Goal: Task Accomplishment & Management: Use online tool/utility

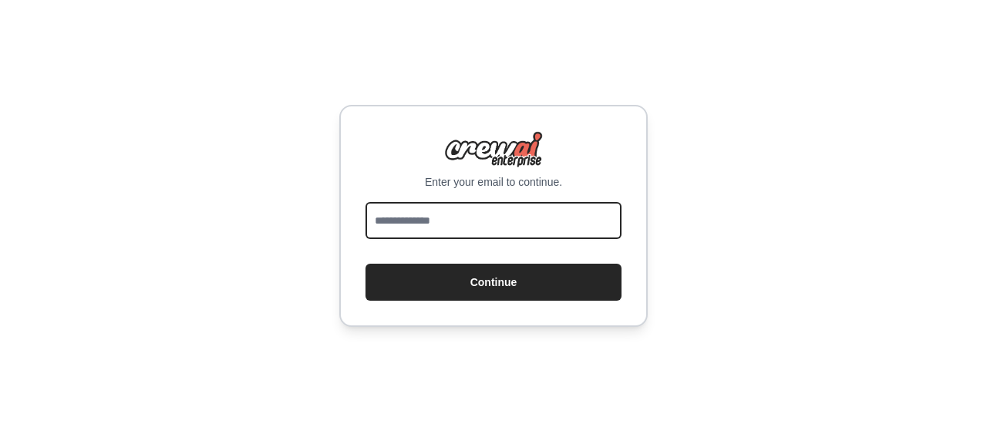
click at [484, 225] on input "email" at bounding box center [493, 220] width 256 height 37
type input "**********"
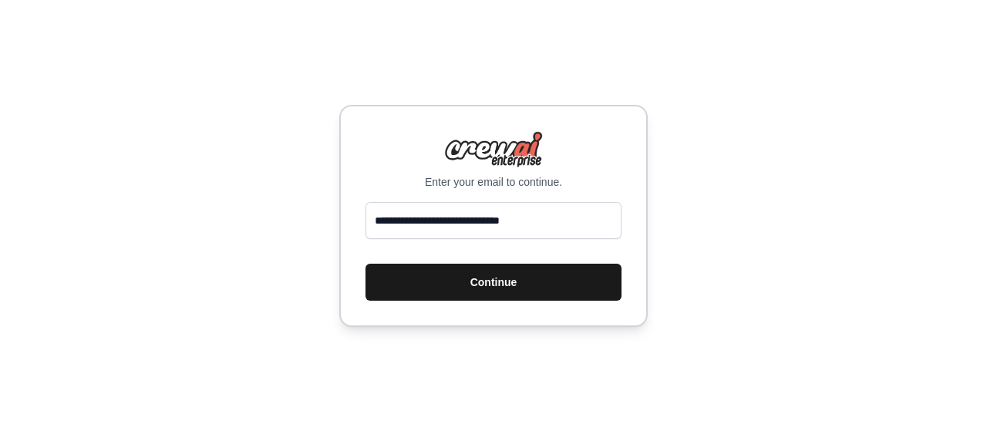
click at [476, 292] on button "Continue" at bounding box center [493, 282] width 256 height 37
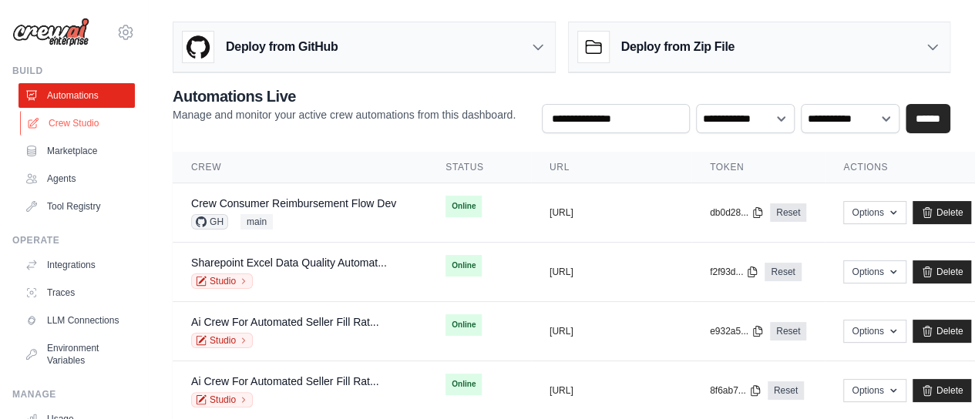
click at [66, 130] on link "Crew Studio" at bounding box center [78, 123] width 116 height 25
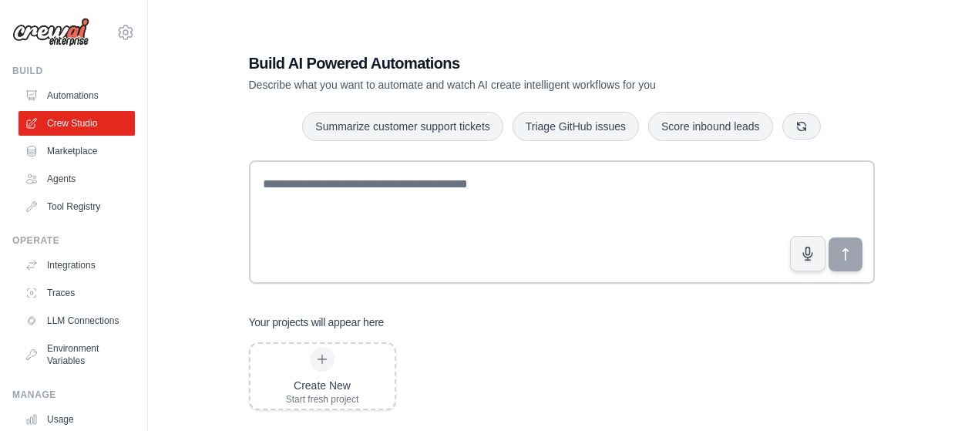
click at [456, 206] on textarea at bounding box center [562, 221] width 626 height 123
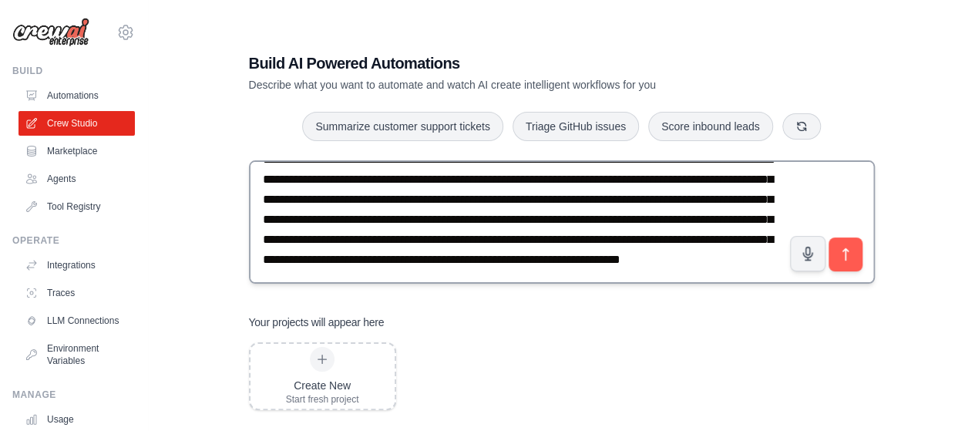
scroll to position [49, 0]
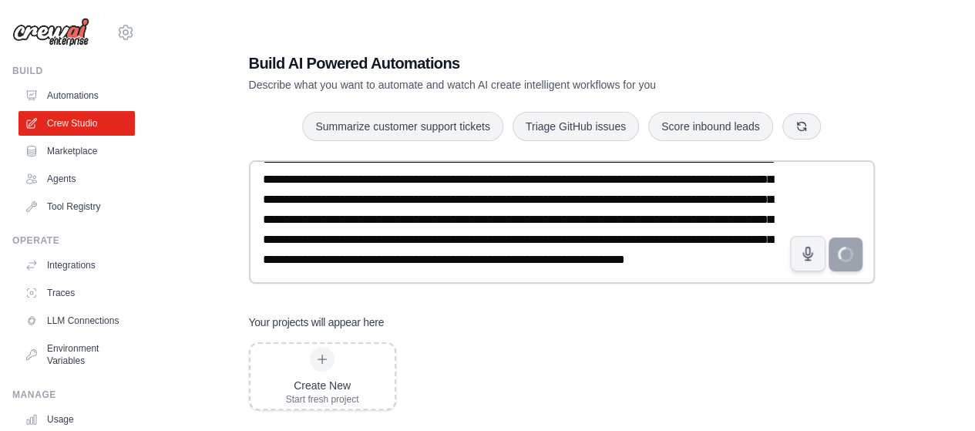
type textarea "**********"
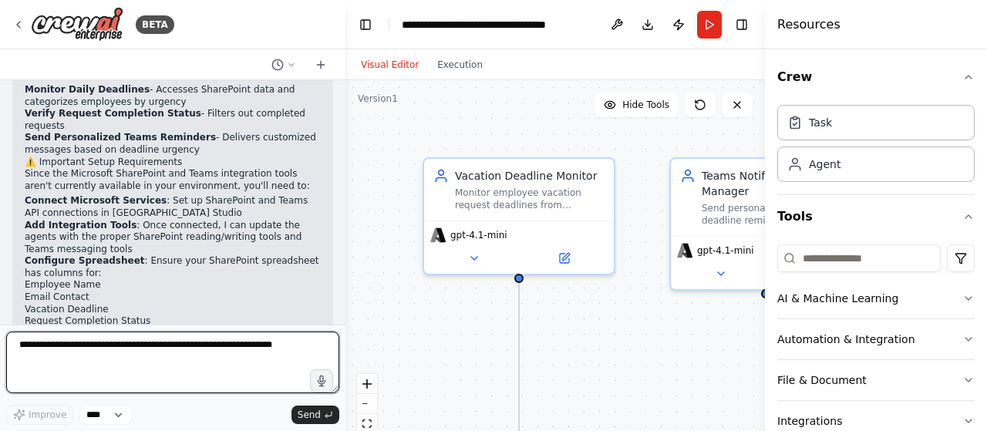
scroll to position [1360, 0]
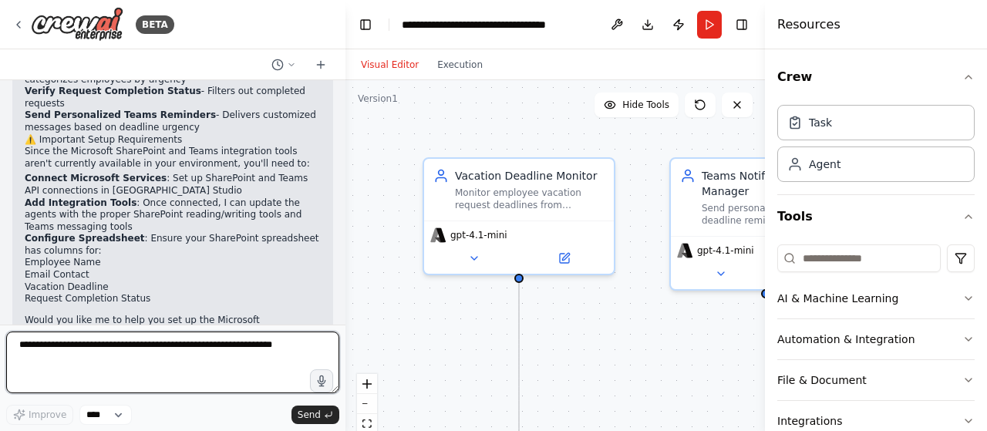
click at [174, 345] on textarea at bounding box center [172, 362] width 333 height 62
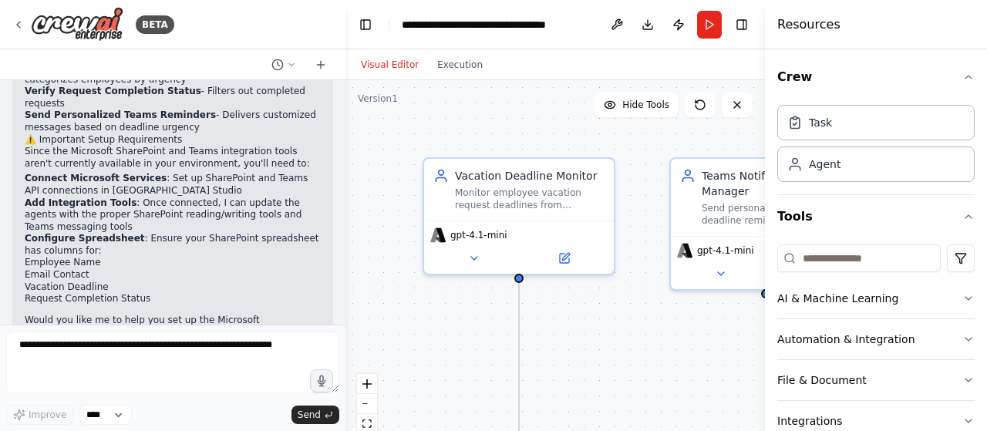
click at [964, 82] on div "Crew Task Agent Tools AI & Machine Learning Automation & Integration File & Doc…" at bounding box center [876, 240] width 222 height 382
click at [962, 75] on icon "button" at bounding box center [968, 77] width 12 height 12
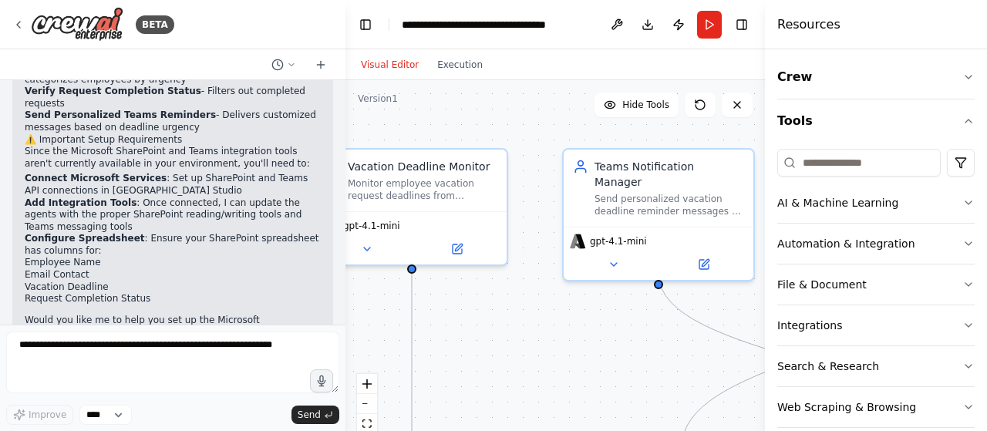
drag, startPoint x: 652, startPoint y: 144, endPoint x: 546, endPoint y: 135, distance: 106.8
click at [546, 135] on div ".deletable-edge-delete-btn { width: 20px; height: 20px; border: 0px solid #ffff…" at bounding box center [554, 272] width 419 height 385
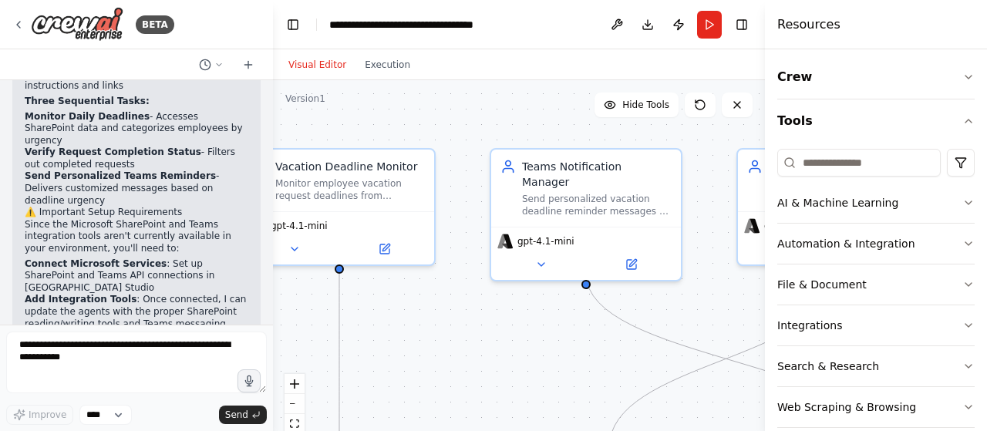
scroll to position [2425, 0]
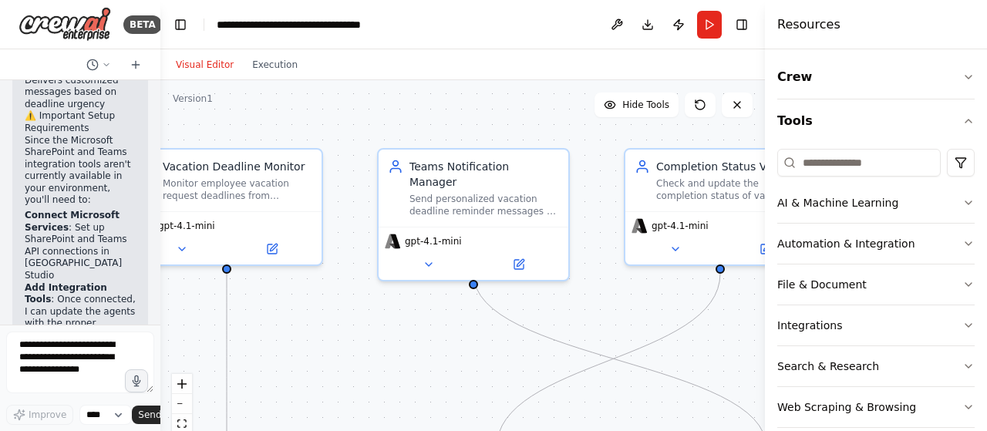
drag, startPoint x: 342, startPoint y: 305, endPoint x: 59, endPoint y: 299, distance: 283.0
click at [59, 299] on div "BETA I want to create a crew to automate vacation request deadline for employes…" at bounding box center [80, 215] width 160 height 431
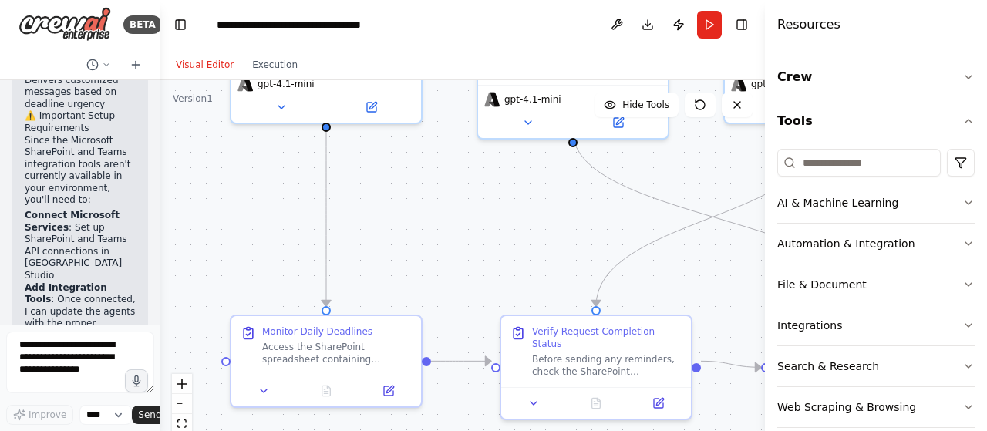
drag, startPoint x: 407, startPoint y: 329, endPoint x: 492, endPoint y: 155, distance: 193.8
click at [493, 152] on div ".deletable-edge-delete-btn { width: 20px; height: 20px; border: 0px solid #ffff…" at bounding box center [462, 272] width 604 height 385
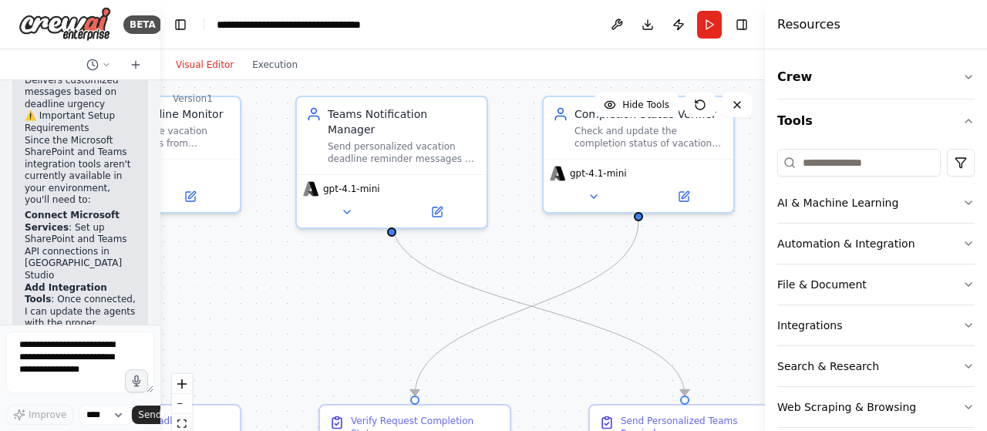
drag, startPoint x: 488, startPoint y: 235, endPoint x: 302, endPoint y: 355, distance: 221.3
click at [305, 359] on div ".deletable-edge-delete-btn { width: 20px; height: 20px; border: 0px solid #ffff…" at bounding box center [462, 272] width 604 height 385
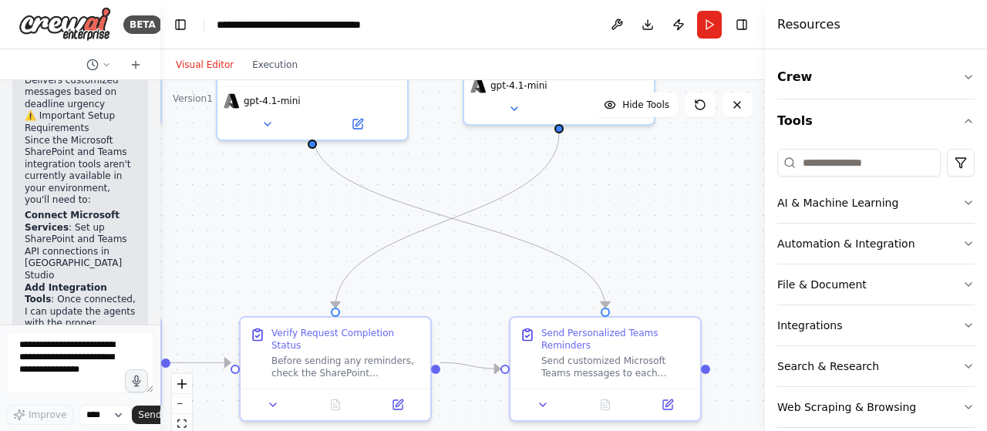
drag, startPoint x: 467, startPoint y: 273, endPoint x: 430, endPoint y: 187, distance: 93.2
click at [424, 187] on div ".deletable-edge-delete-btn { width: 20px; height: 20px; border: 0px solid #ffff…" at bounding box center [462, 272] width 604 height 385
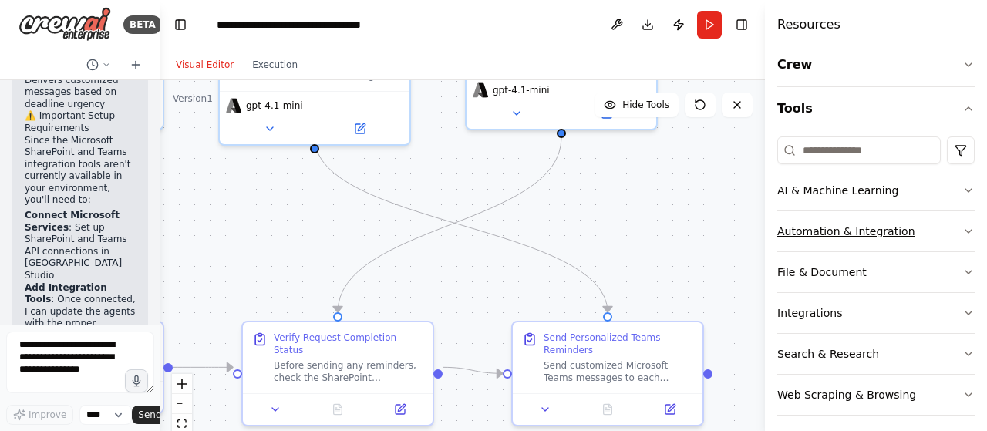
scroll to position [19, 0]
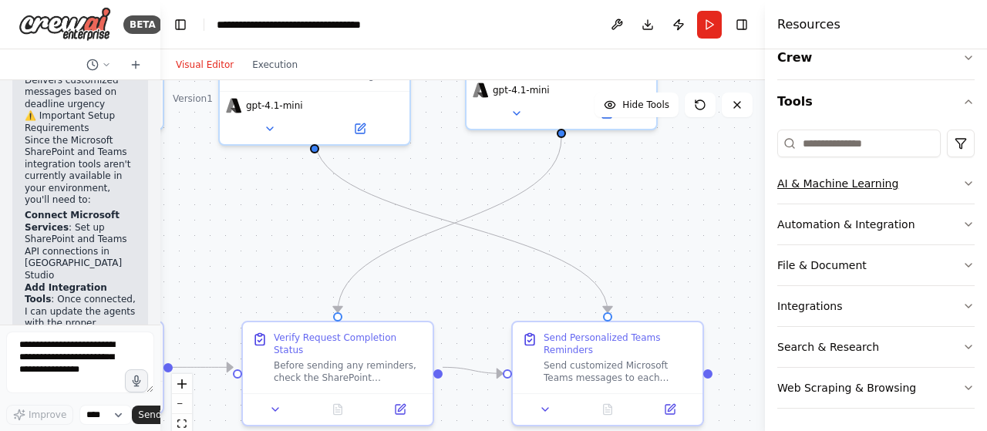
click at [962, 177] on icon "button" at bounding box center [968, 183] width 12 height 12
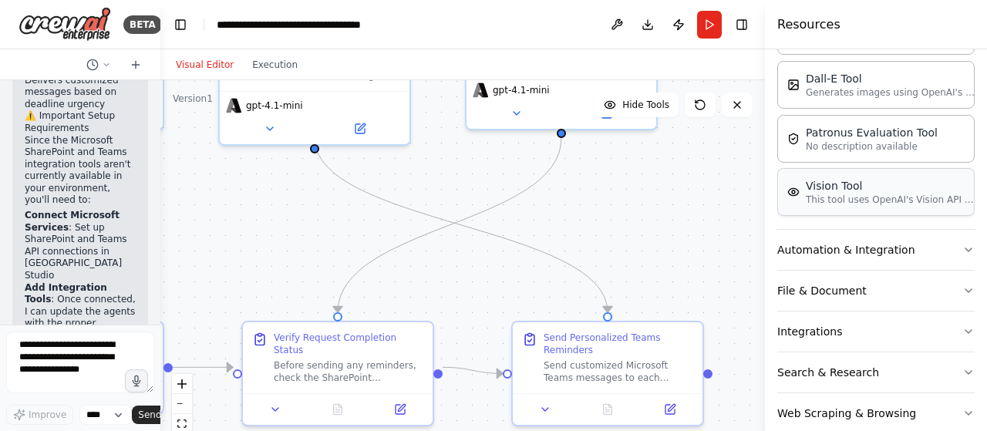
scroll to position [245, 0]
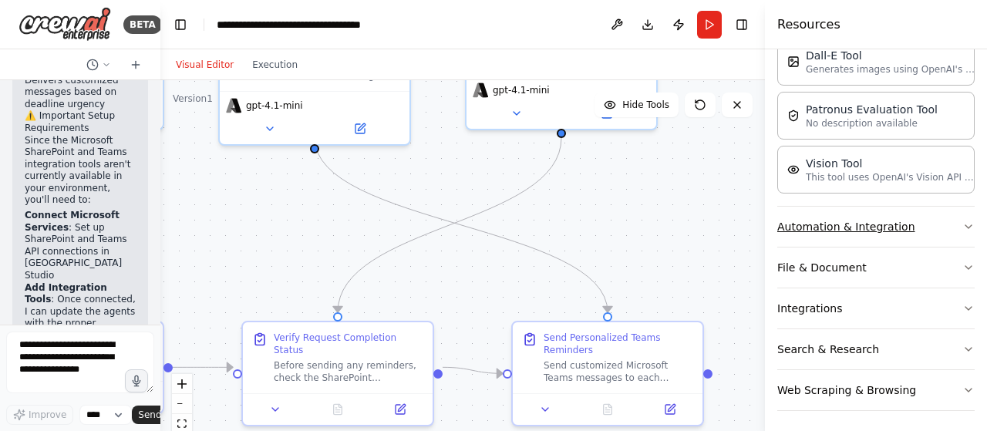
click at [962, 224] on icon "button" at bounding box center [968, 226] width 12 height 12
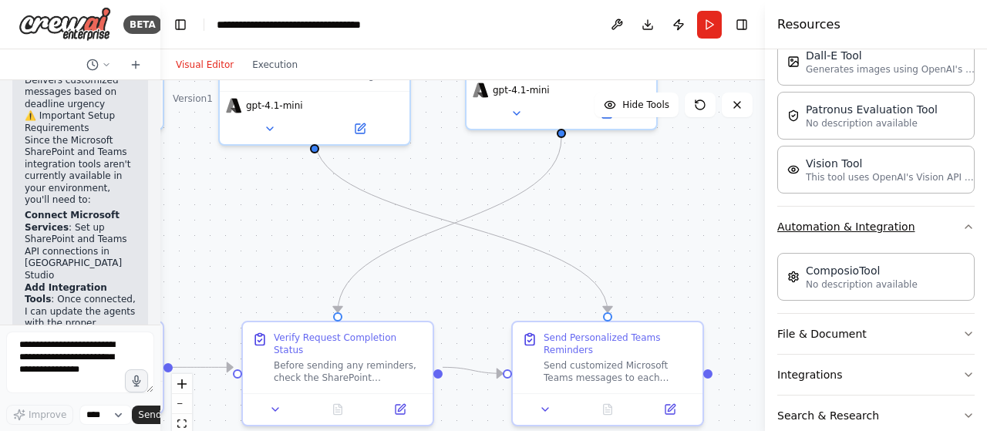
scroll to position [311, 0]
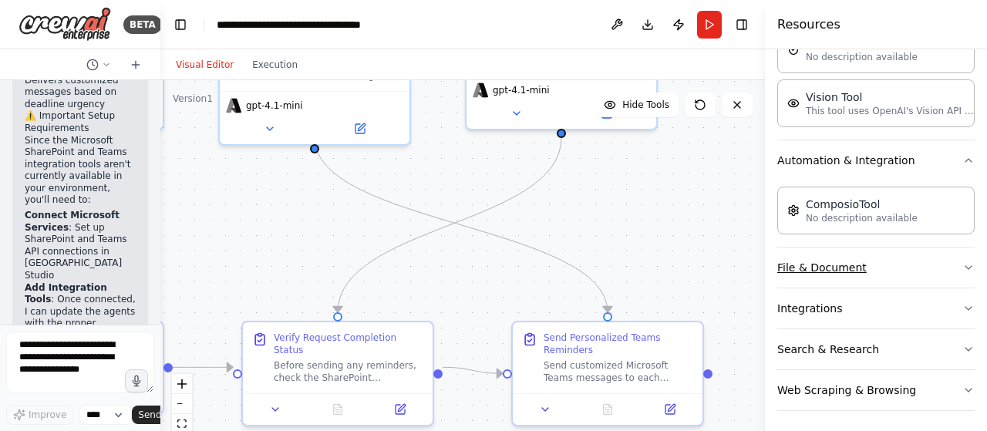
click at [940, 257] on button "File & Document" at bounding box center [875, 267] width 197 height 40
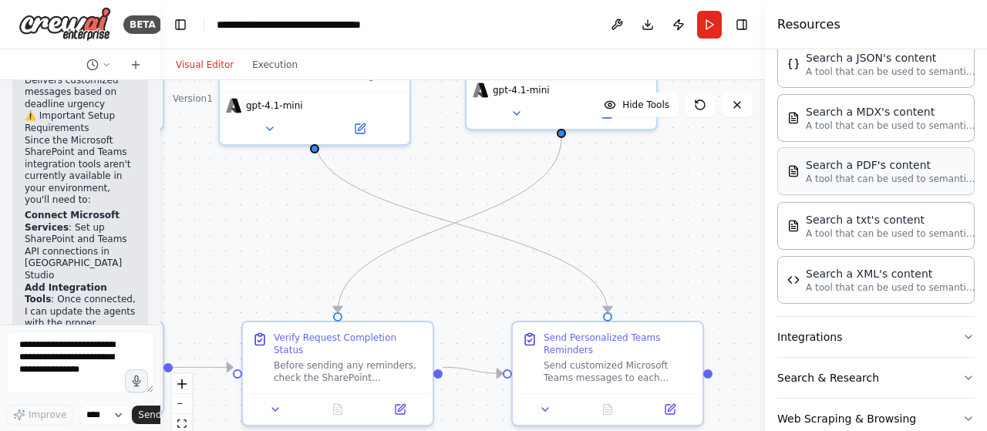
scroll to position [698, 0]
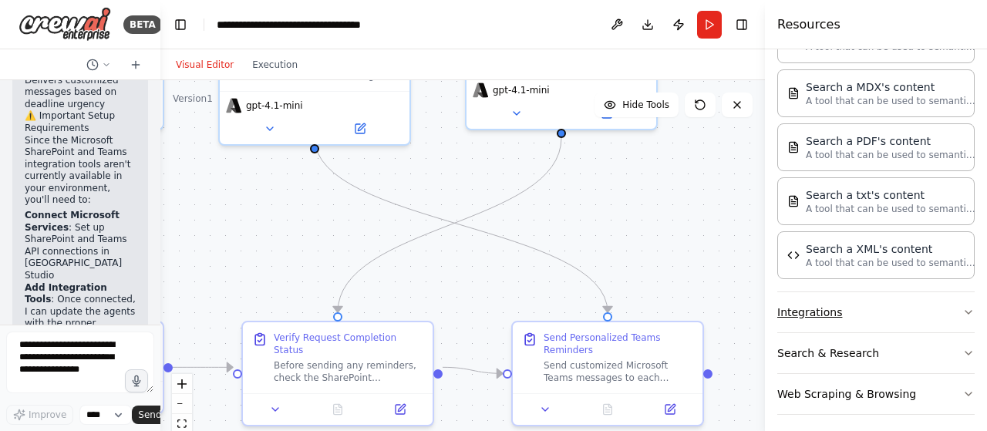
click at [962, 306] on icon "button" at bounding box center [968, 312] width 12 height 12
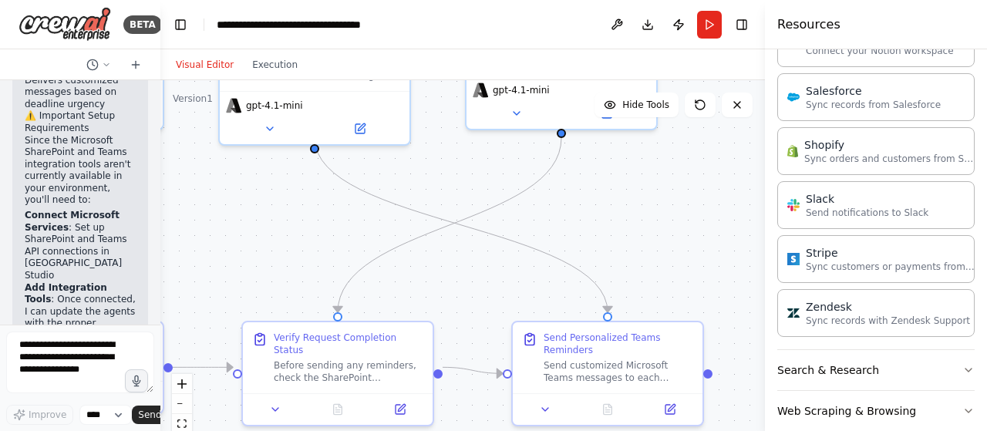
scroll to position [1725, 0]
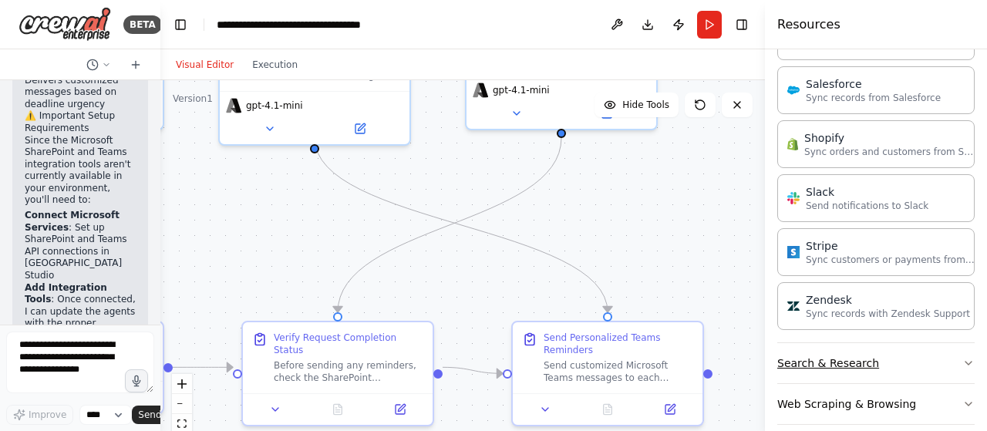
click at [913, 343] on button "Search & Research" at bounding box center [875, 363] width 197 height 40
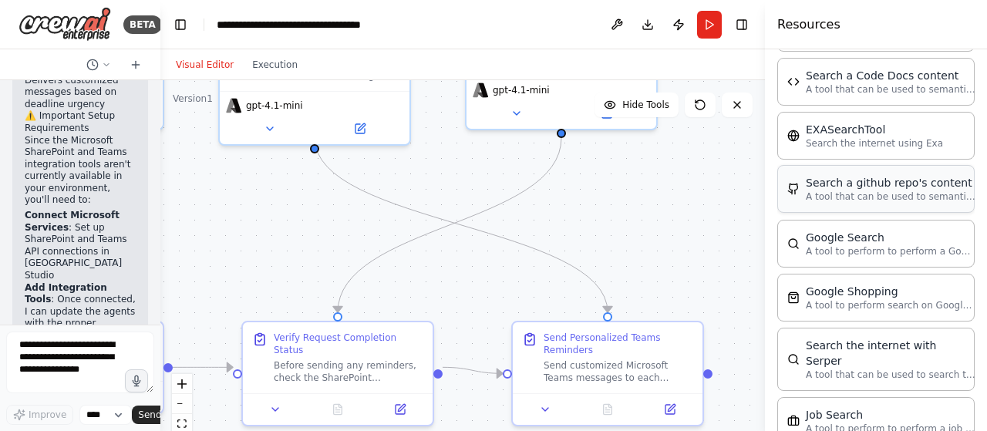
scroll to position [2188, 0]
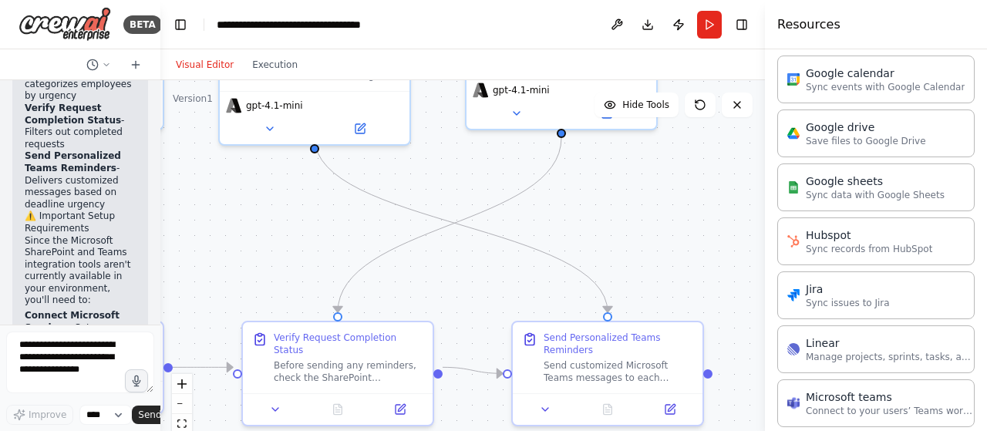
scroll to position [2194, 0]
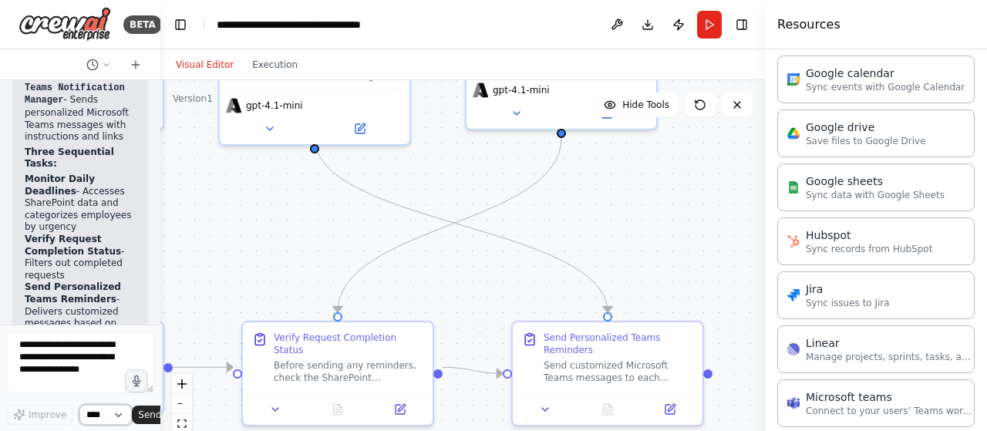
click at [99, 417] on select "****" at bounding box center [105, 415] width 52 height 20
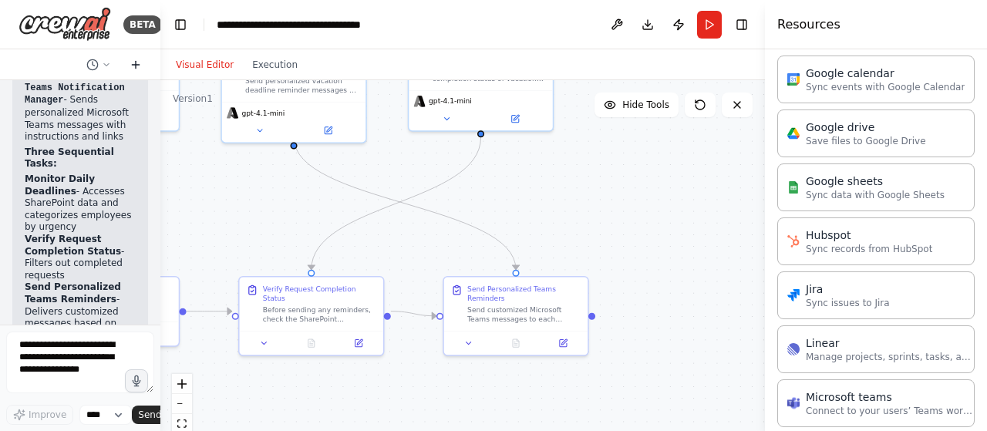
click at [133, 66] on icon at bounding box center [136, 65] width 12 height 12
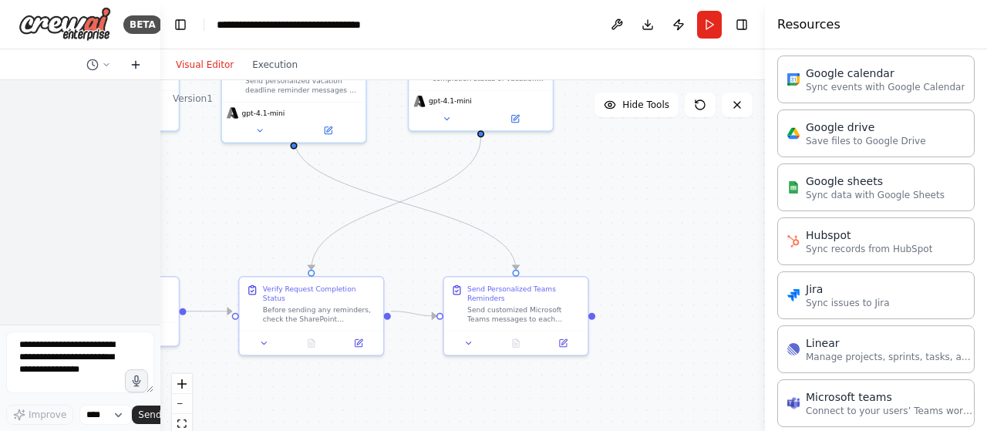
scroll to position [0, 0]
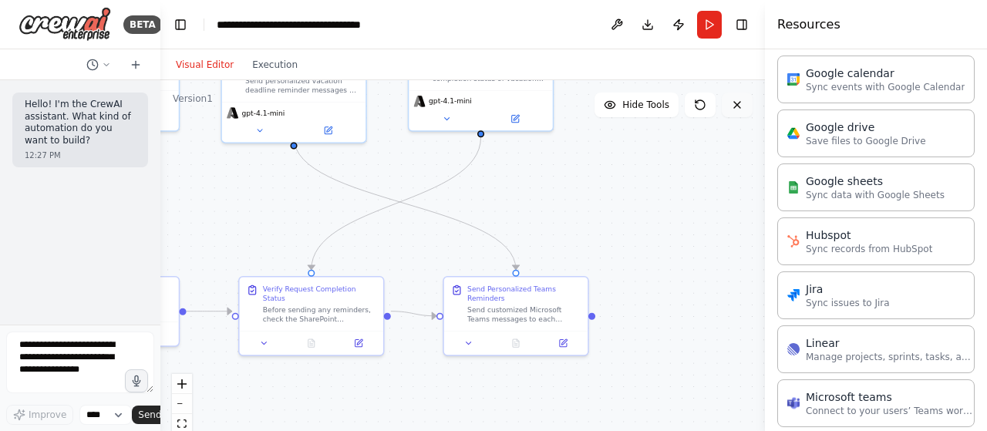
click at [742, 112] on button at bounding box center [737, 105] width 31 height 25
click at [742, 101] on icon at bounding box center [737, 105] width 12 height 12
click at [105, 65] on icon at bounding box center [106, 64] width 5 height 2
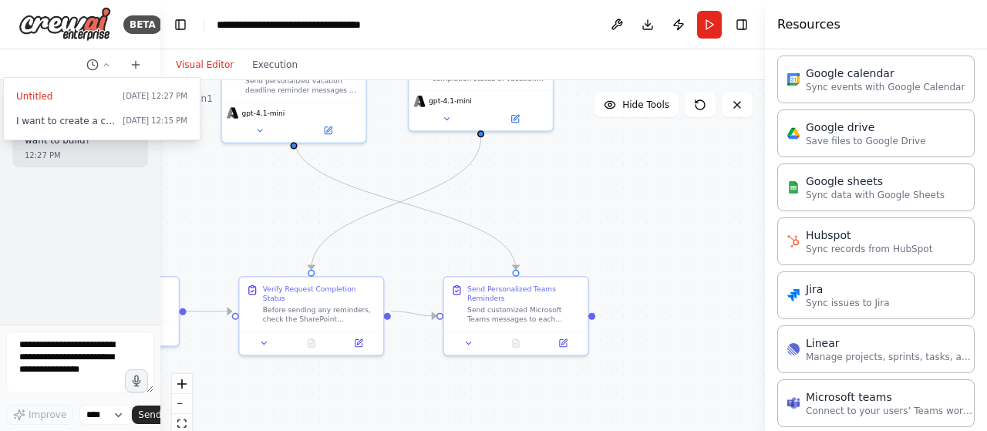
click at [79, 371] on div at bounding box center [80, 215] width 160 height 431
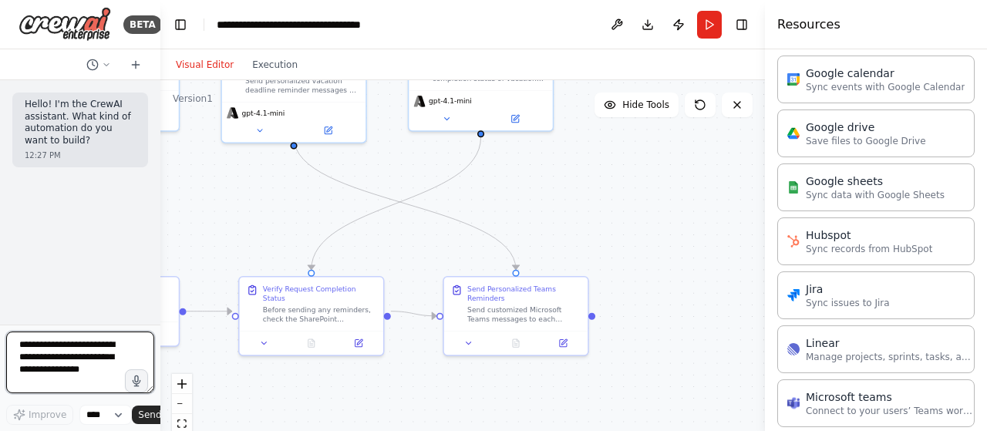
click at [92, 372] on textarea at bounding box center [80, 362] width 148 height 62
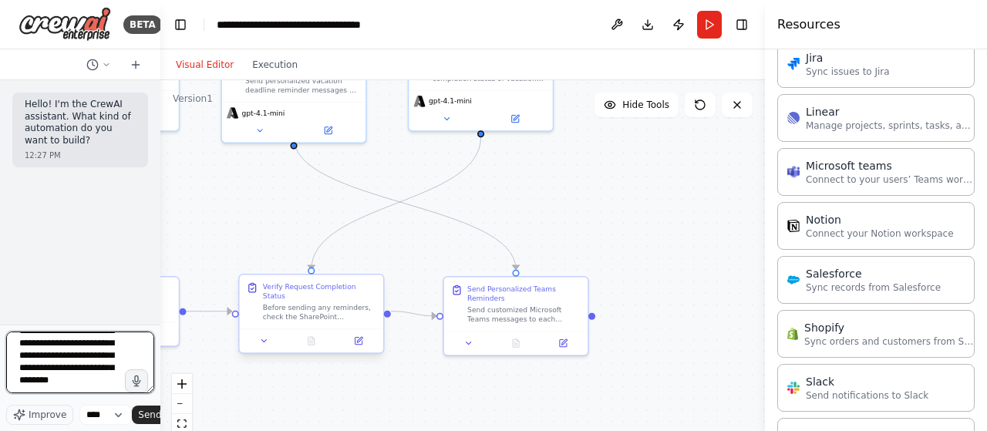
scroll to position [69, 0]
type textarea "**********"
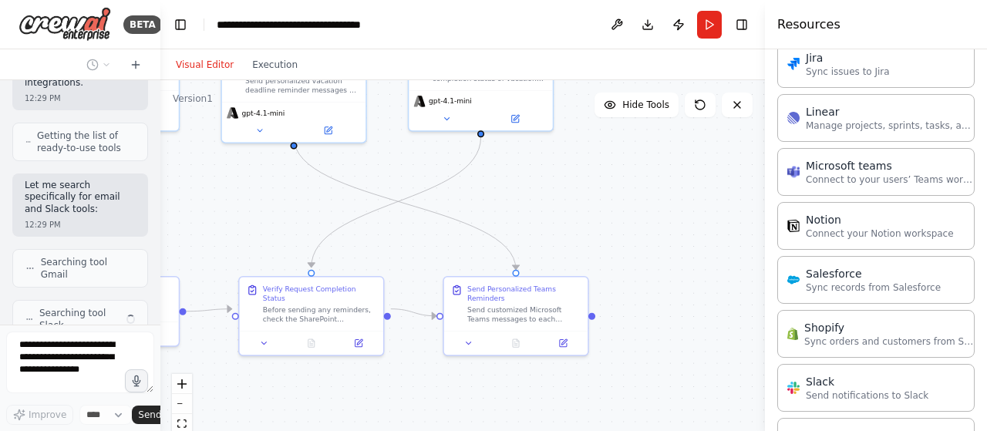
scroll to position [406, 0]
